Goal: Information Seeking & Learning: Learn about a topic

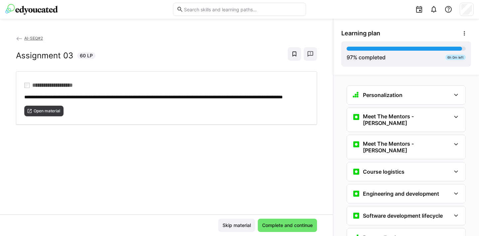
scroll to position [1081, 0]
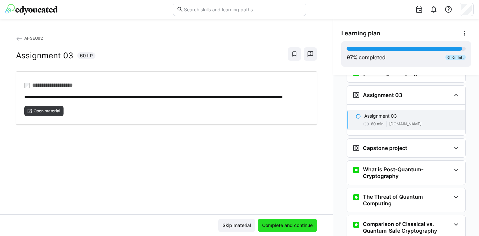
click at [285, 225] on span "Complete and continue" at bounding box center [287, 225] width 53 height 7
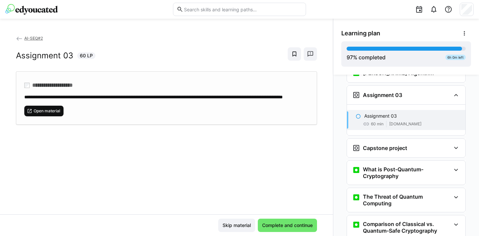
click at [43, 114] on span "Open material" at bounding box center [43, 111] width 39 height 11
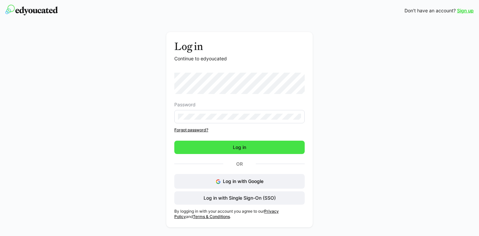
click at [245, 150] on span "Log in" at bounding box center [239, 147] width 15 height 7
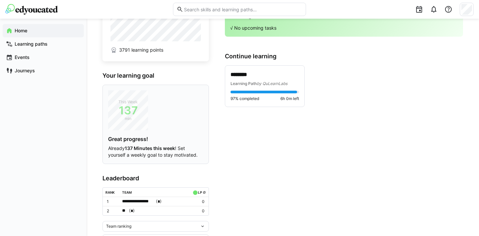
scroll to position [54, 0]
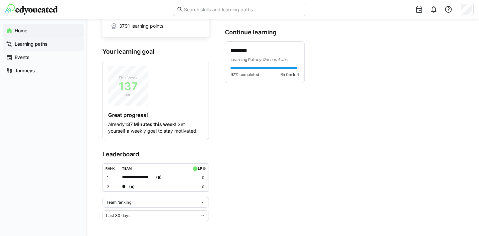
click at [0, 0] on app-navigation-label "Learning paths" at bounding box center [0, 0] width 0 height 0
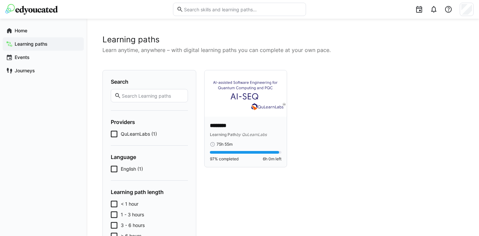
click at [232, 130] on div "******** Learning Path by QuLearnLabs" at bounding box center [246, 130] width 72 height 16
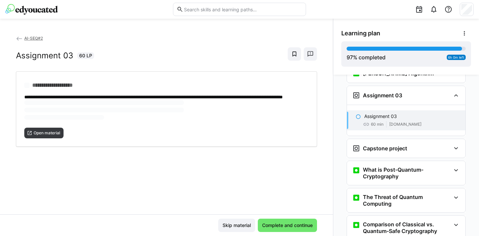
scroll to position [1081, 0]
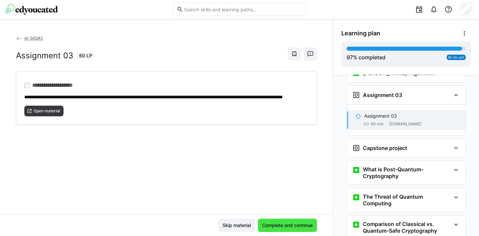
click at [284, 223] on span "Complete and continue" at bounding box center [287, 225] width 53 height 7
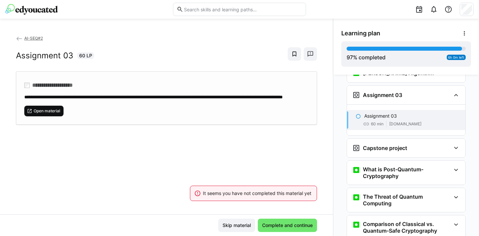
click at [51, 114] on span "Open material" at bounding box center [47, 110] width 28 height 5
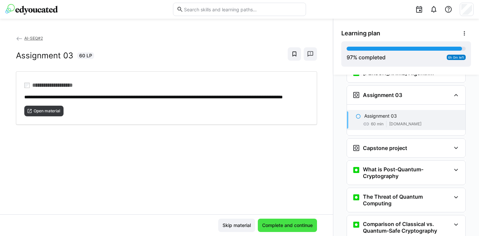
click at [288, 223] on span "Complete and continue" at bounding box center [287, 225] width 53 height 7
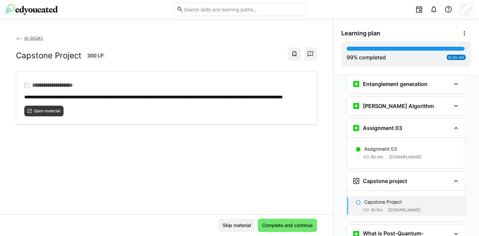
scroll to position [1048, 0]
